Goal: Find specific page/section: Find specific page/section

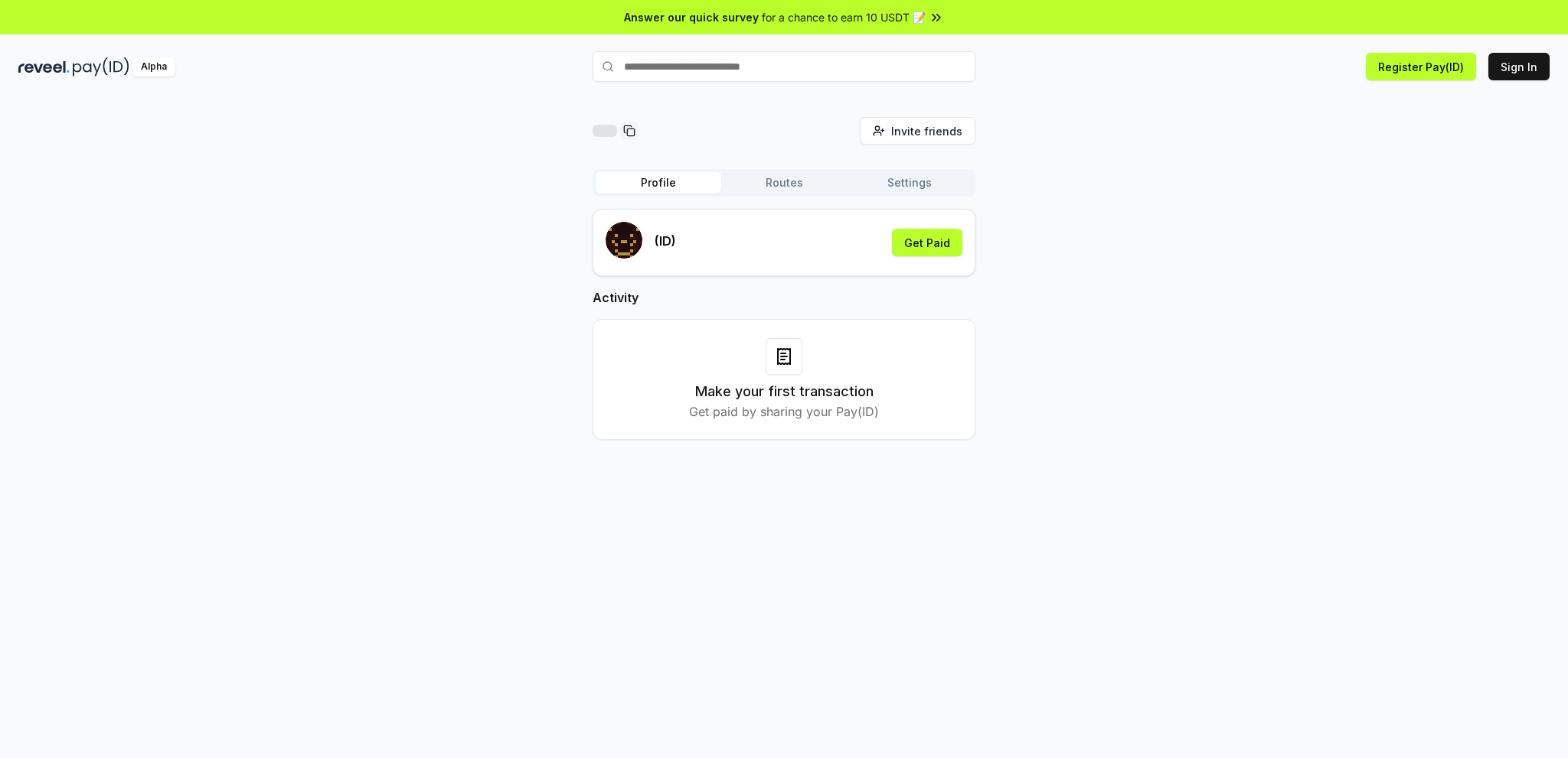
click at [771, 263] on div "(ID) Get Paid" at bounding box center [784, 242] width 357 height 41
click at [759, 259] on div "(ID) Get Paid" at bounding box center [784, 242] width 357 height 41
click at [850, 82] on input "text" at bounding box center [783, 66] width 383 height 31
type input "*********"
click at [822, 81] on button "cadefantw Pay" at bounding box center [869, 67] width 93 height 28
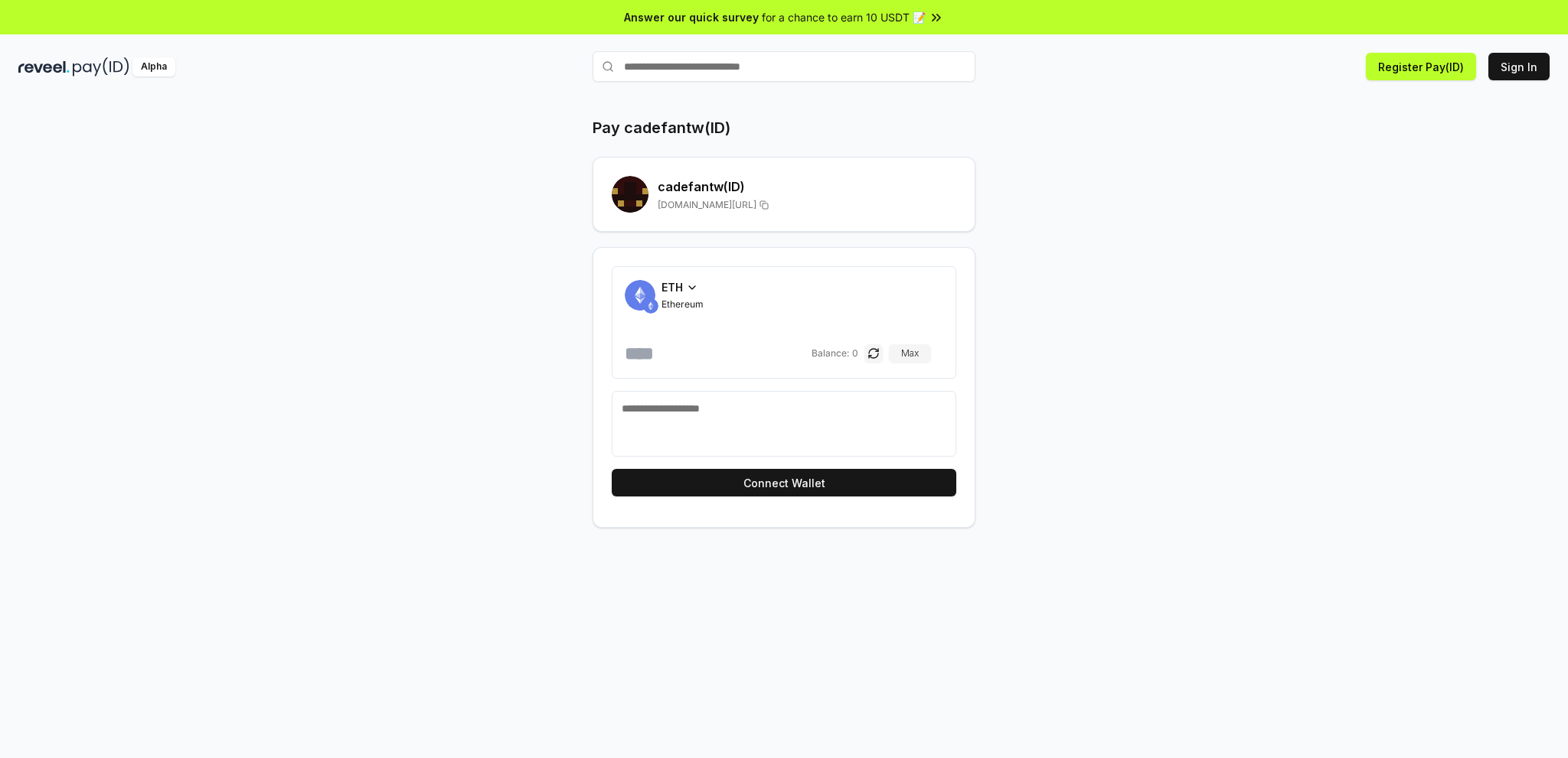
click at [696, 196] on h2 "cadefantw (ID)" at bounding box center [807, 186] width 298 height 19
click at [1513, 73] on button "Sign In" at bounding box center [1519, 67] width 61 height 28
